Goal: Information Seeking & Learning: Understand process/instructions

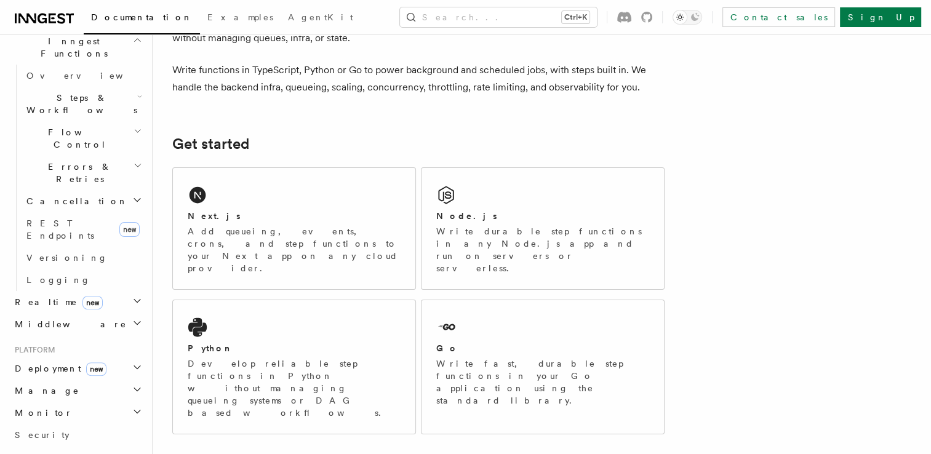
scroll to position [364, 0]
click at [34, 362] on span "Deployment new" at bounding box center [58, 368] width 97 height 12
click at [44, 385] on span "Overview" at bounding box center [89, 390] width 127 height 10
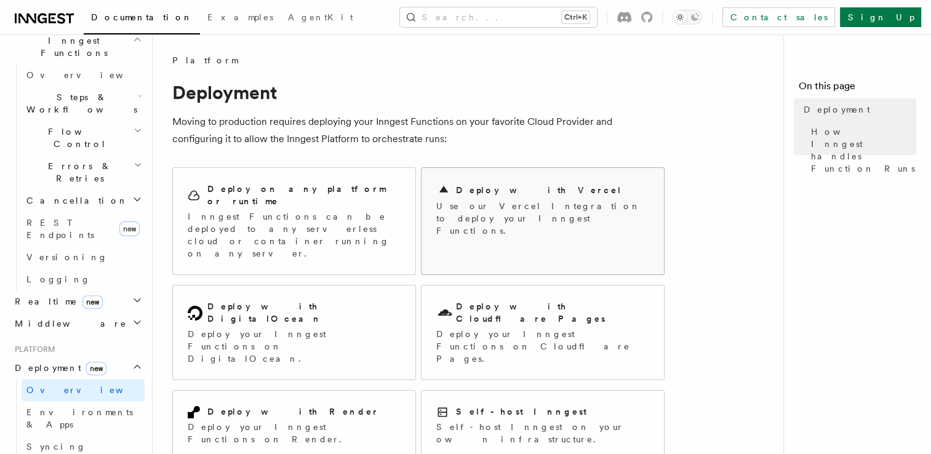
click at [527, 201] on p "Use our Vercel Integration to deploy your Inngest Functions." at bounding box center [542, 218] width 213 height 37
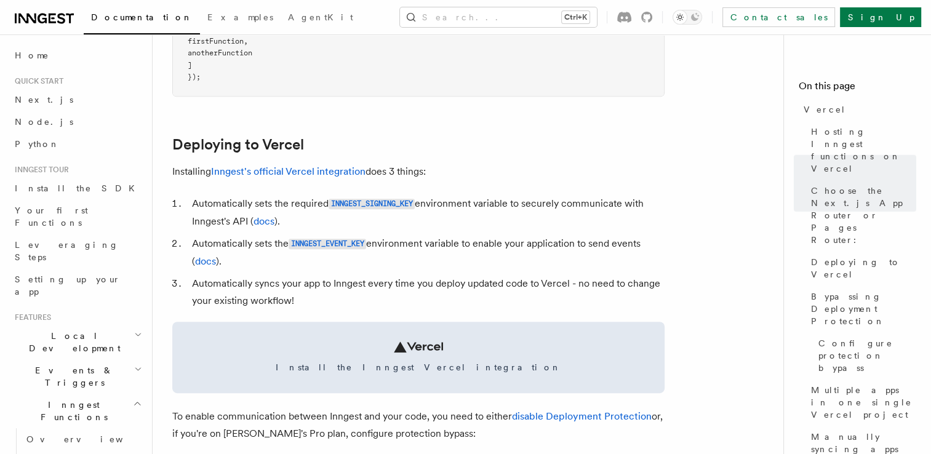
scroll to position [511, 0]
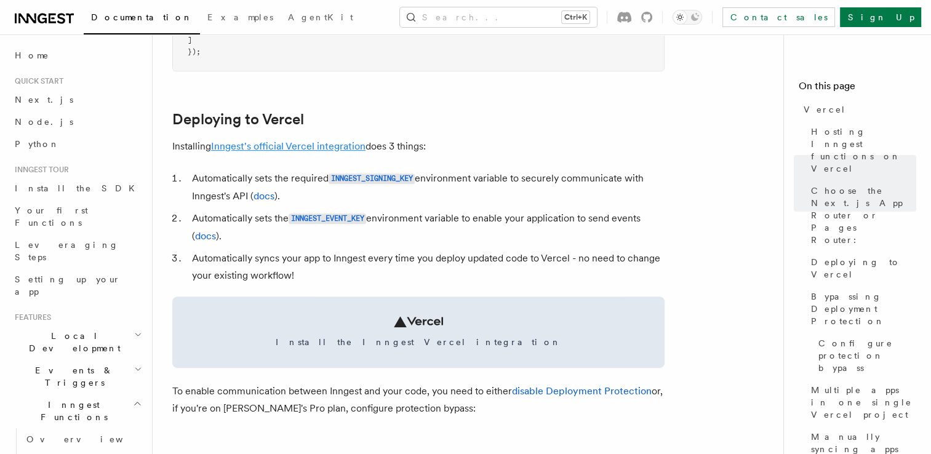
click at [297, 146] on link "Inngest's official Vercel integration" at bounding box center [288, 146] width 154 height 12
